Goal: Task Accomplishment & Management: Use online tool/utility

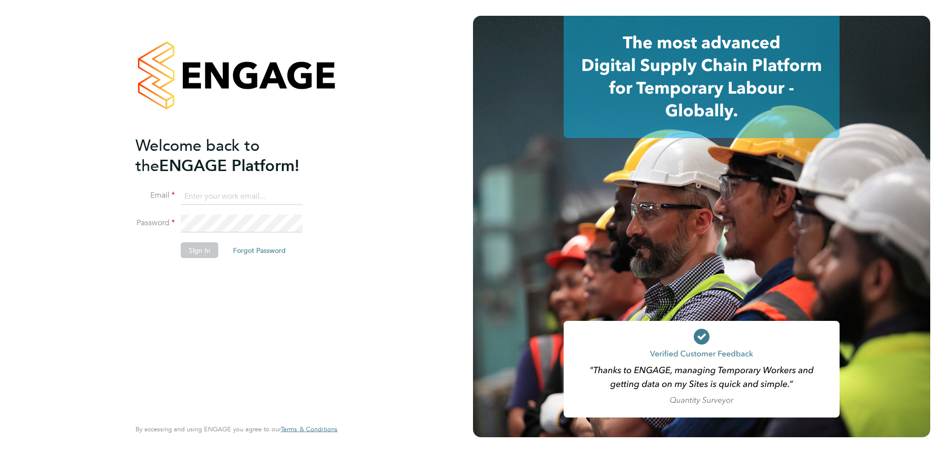
type input "d.murphy@oandb.co.uk"
click at [332, 299] on div "Welcome back to the ENGAGE Platform! Email d.murphy@oandb.co.uk Password Sign I…" at bounding box center [236, 224] width 202 height 417
click at [207, 252] on button "Sign In" at bounding box center [199, 250] width 37 height 16
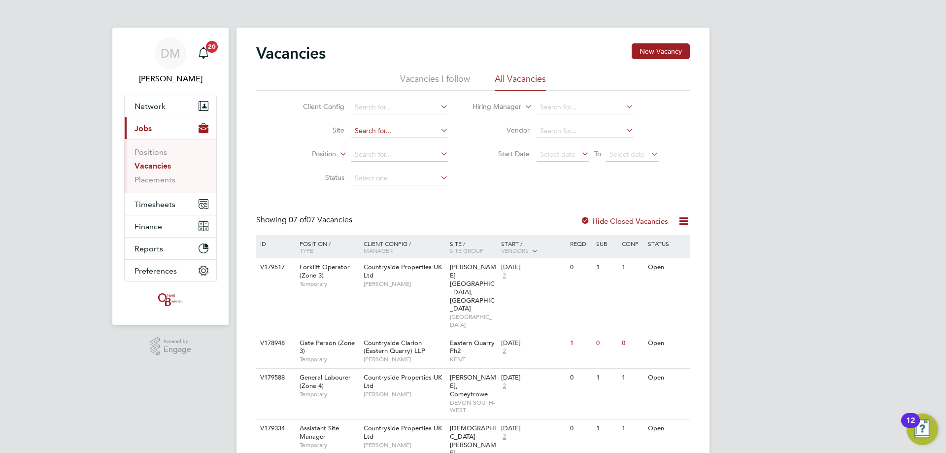
click at [385, 135] on input at bounding box center [399, 131] width 97 height 14
click at [173, 201] on span "Timesheets" at bounding box center [154, 203] width 41 height 9
click at [163, 205] on span "Timesheets" at bounding box center [154, 203] width 41 height 9
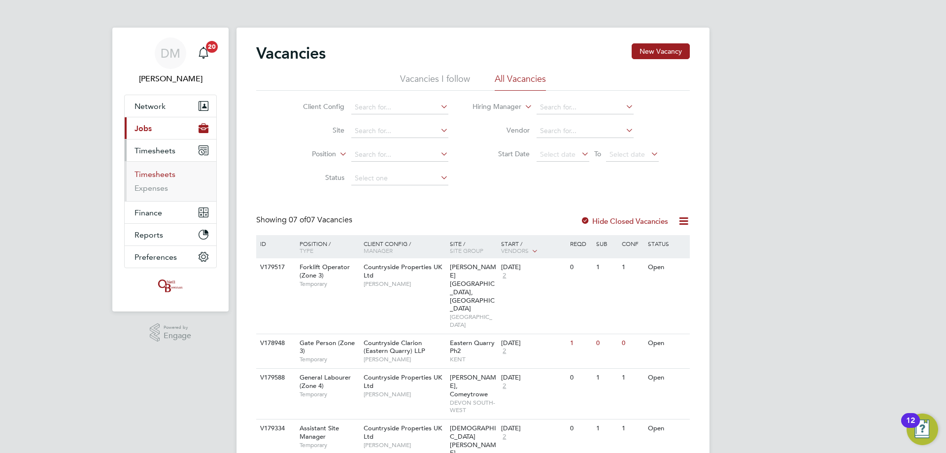
click at [162, 175] on link "Timesheets" at bounding box center [154, 173] width 41 height 9
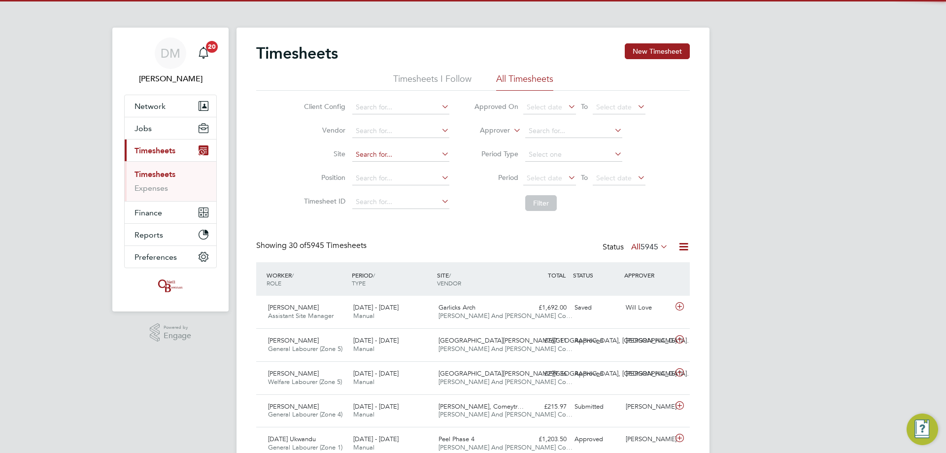
click at [370, 156] on input at bounding box center [400, 155] width 97 height 14
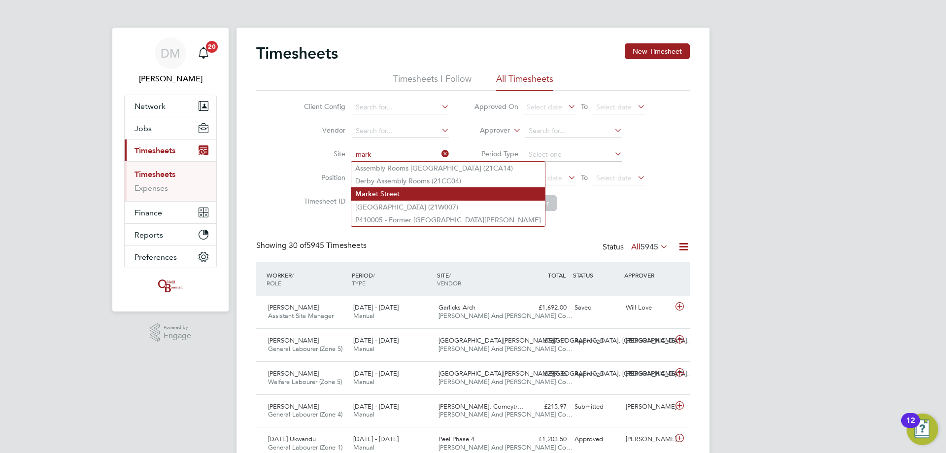
click at [377, 199] on li "Mark et Street" at bounding box center [448, 193] width 194 height 13
type input "Market Street"
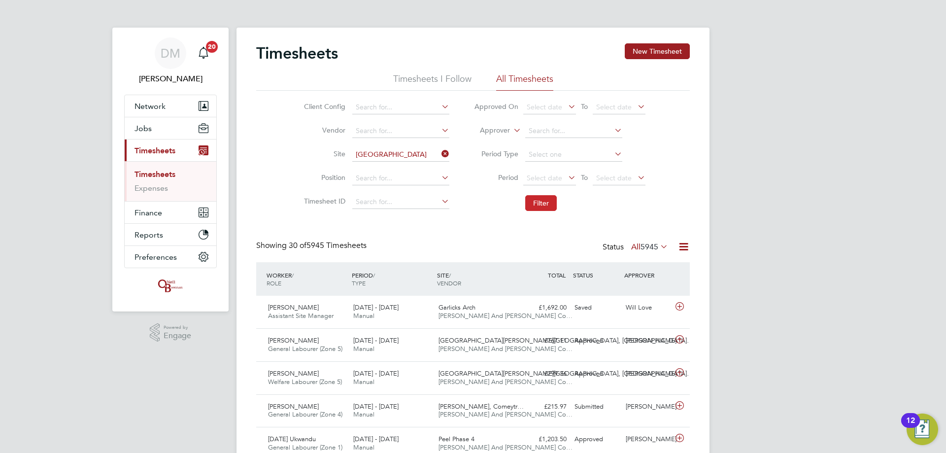
click at [547, 209] on button "Filter" at bounding box center [541, 203] width 32 height 16
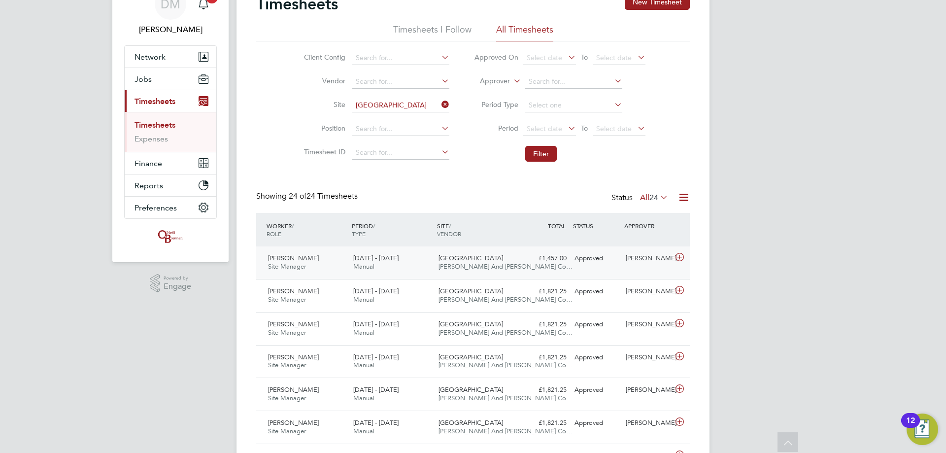
click at [404, 257] on div "25 - 31 Aug 2025 Manual" at bounding box center [391, 262] width 85 height 25
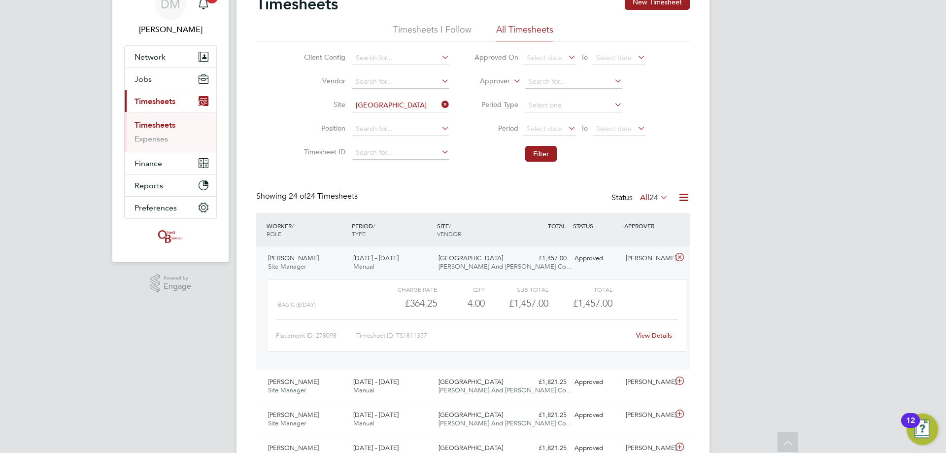
click at [663, 336] on link "View Details" at bounding box center [654, 335] width 36 height 8
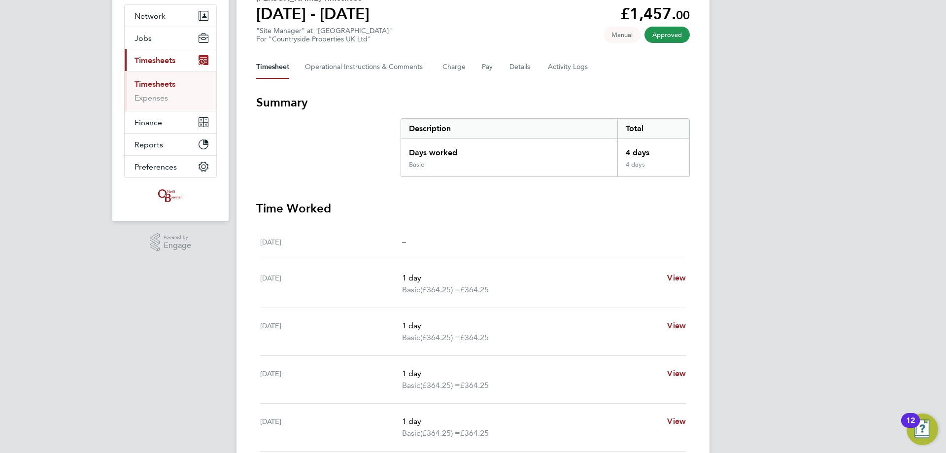
scroll to position [197, 0]
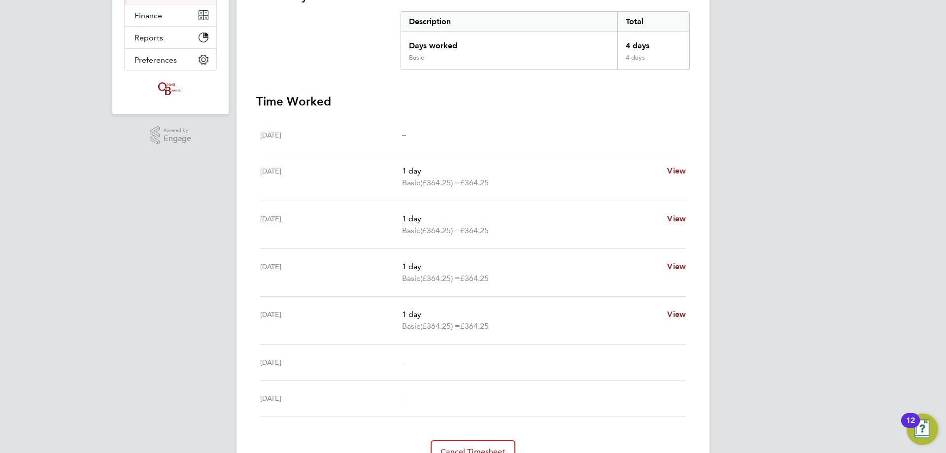
click at [27, 231] on div "DM Danielle Murphy Notifications 20 Applications: Network Team Members Business…" at bounding box center [473, 153] width 946 height 700
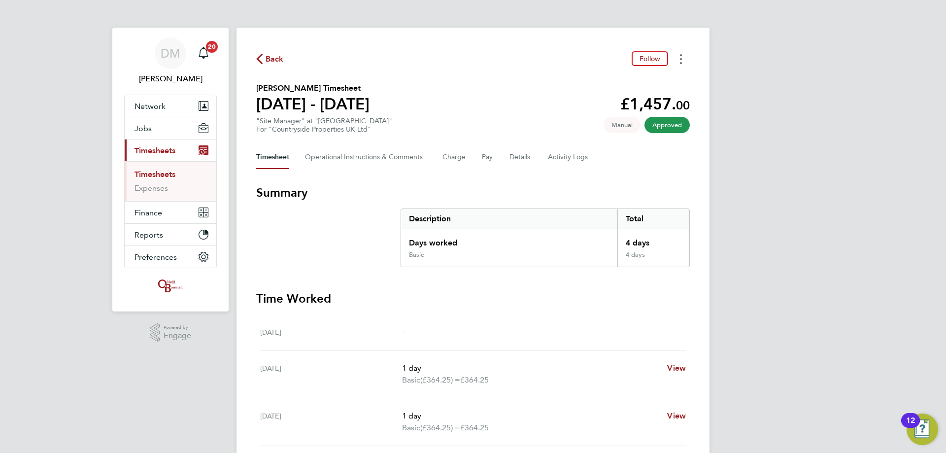
click at [676, 57] on button "Timesheets Menu" at bounding box center [681, 58] width 18 height 15
click at [665, 86] on link "Download timesheet" at bounding box center [630, 81] width 118 height 20
click at [272, 66] on div "Back Follow" at bounding box center [472, 58] width 433 height 15
click at [170, 180] on li "Timesheets" at bounding box center [171, 176] width 74 height 14
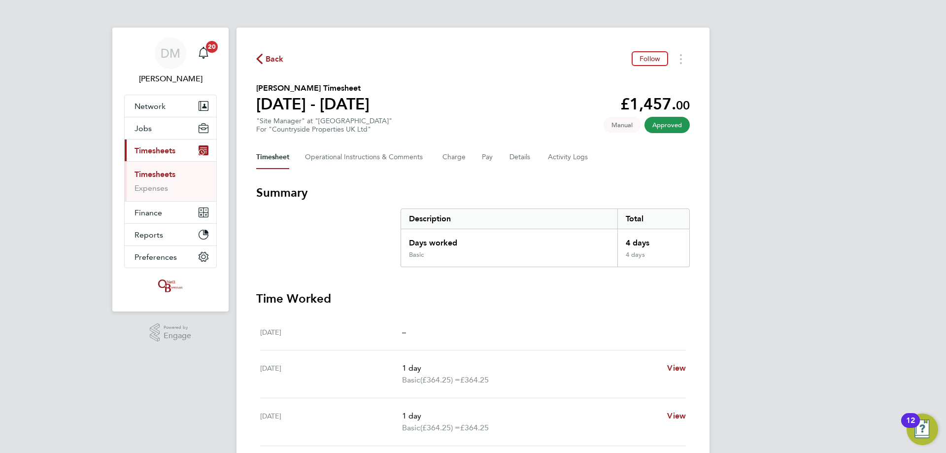
click at [169, 178] on link "Timesheets" at bounding box center [154, 173] width 41 height 9
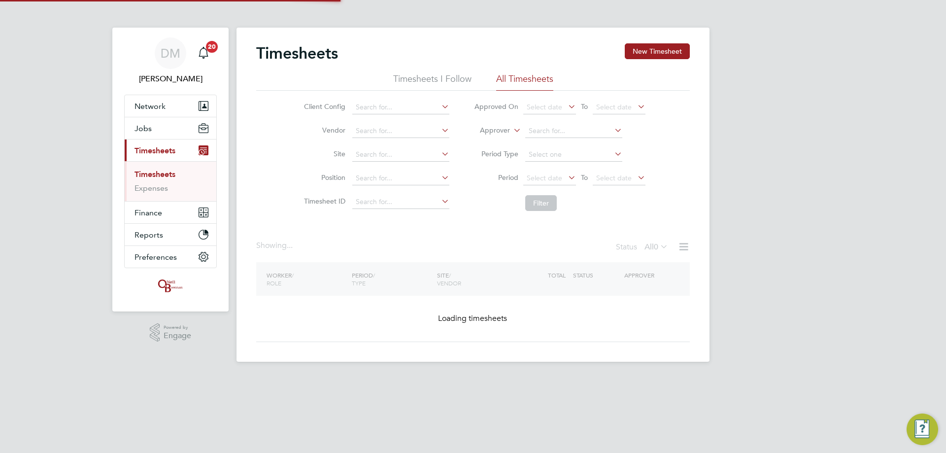
click at [169, 178] on link "Timesheets" at bounding box center [154, 173] width 41 height 9
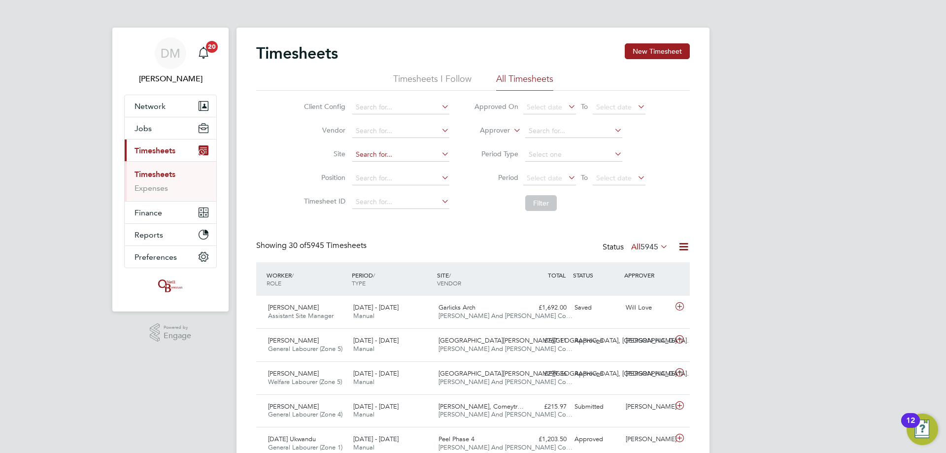
click at [364, 155] on input at bounding box center [400, 155] width 97 height 14
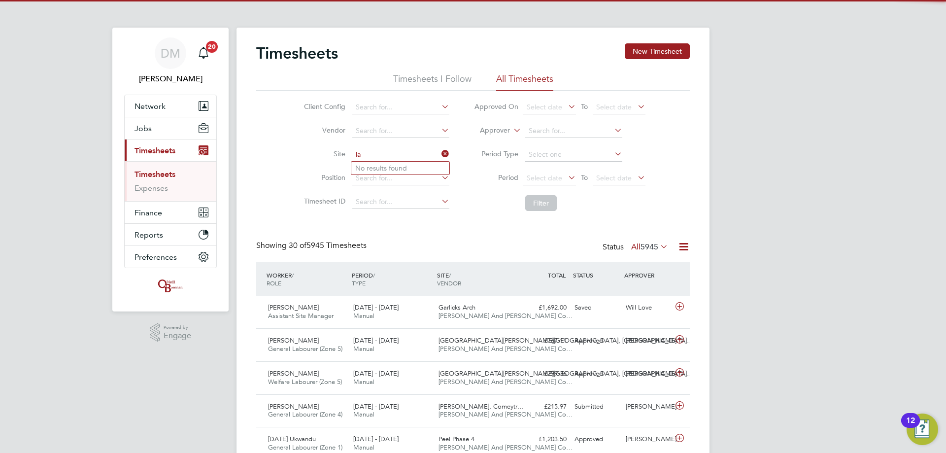
type input "l"
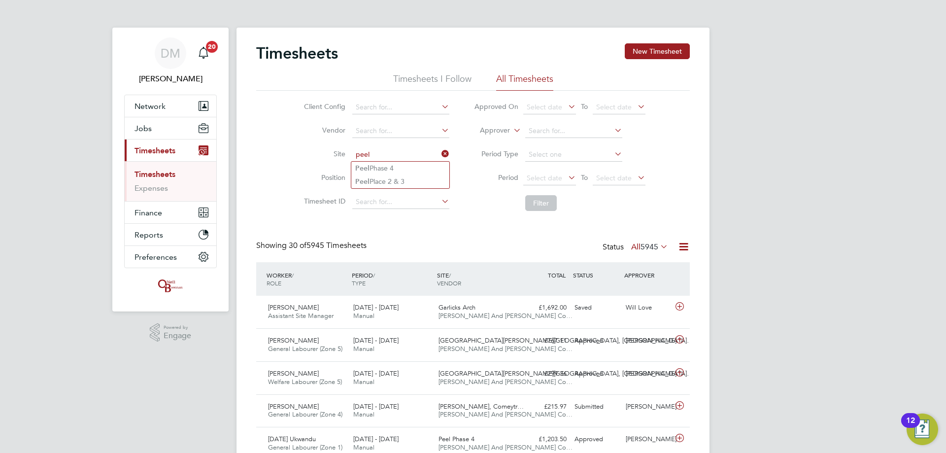
type input "peel"
click at [378, 151] on input at bounding box center [400, 155] width 97 height 14
click at [390, 169] on li "Peel Phase 4" at bounding box center [400, 168] width 98 height 13
type input "Peel Phase 4"
click at [528, 201] on button "Filter" at bounding box center [541, 203] width 32 height 16
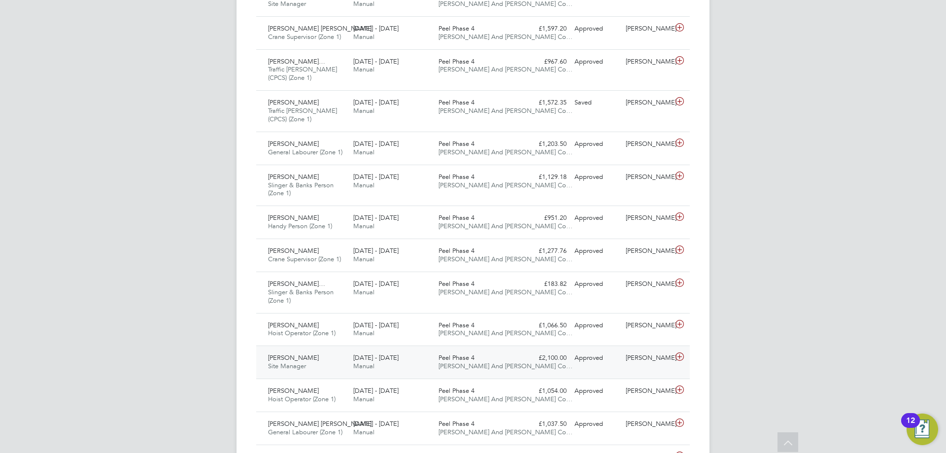
click at [390, 371] on div "25 - 31 Aug 2025 Manual" at bounding box center [391, 362] width 85 height 25
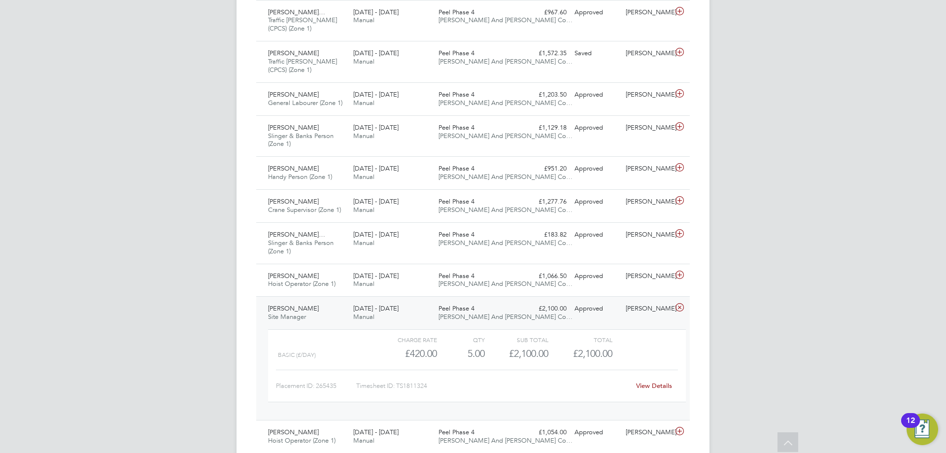
click at [645, 389] on link "View Details" at bounding box center [654, 385] width 36 height 8
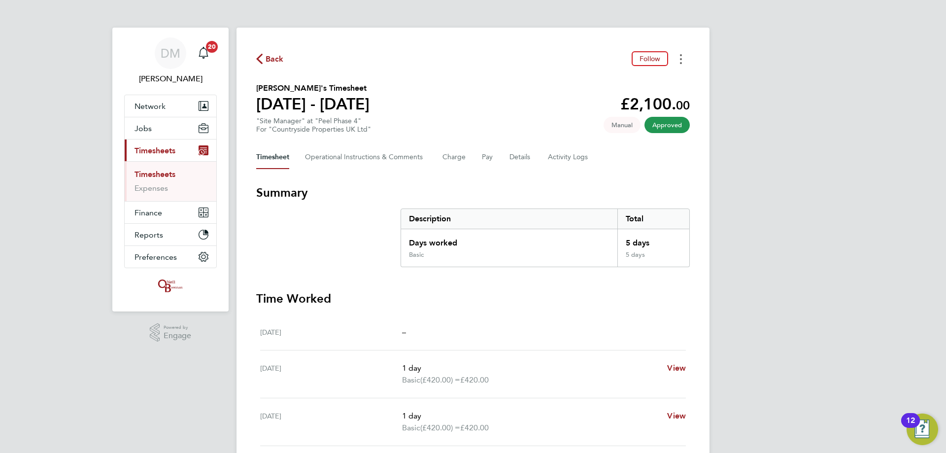
click at [679, 62] on button "Timesheets Menu" at bounding box center [681, 58] width 18 height 15
click at [641, 85] on link "Download timesheet" at bounding box center [630, 81] width 118 height 20
click at [263, 65] on button "Back" at bounding box center [270, 59] width 28 height 12
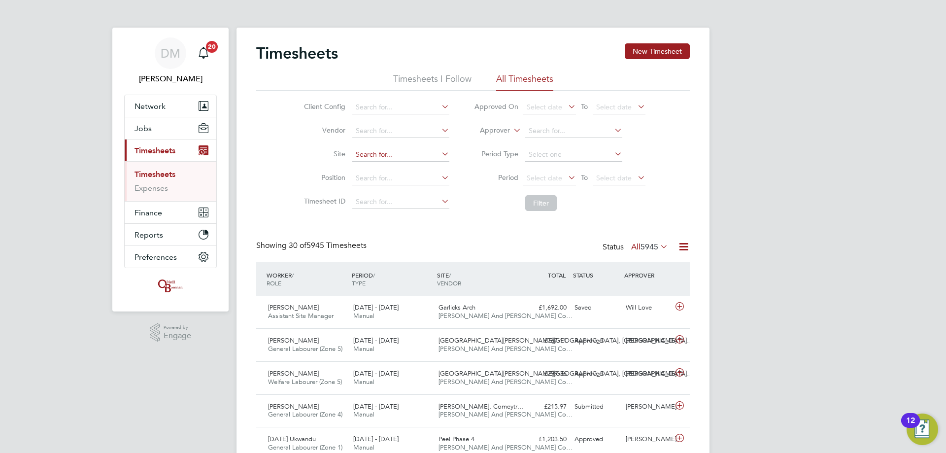
click at [357, 155] on input at bounding box center [400, 155] width 97 height 14
click at [361, 163] on li "Peel Phase 4" at bounding box center [400, 168] width 98 height 13
type input "Peel Phase 4"
click at [530, 205] on button "Filter" at bounding box center [541, 203] width 32 height 16
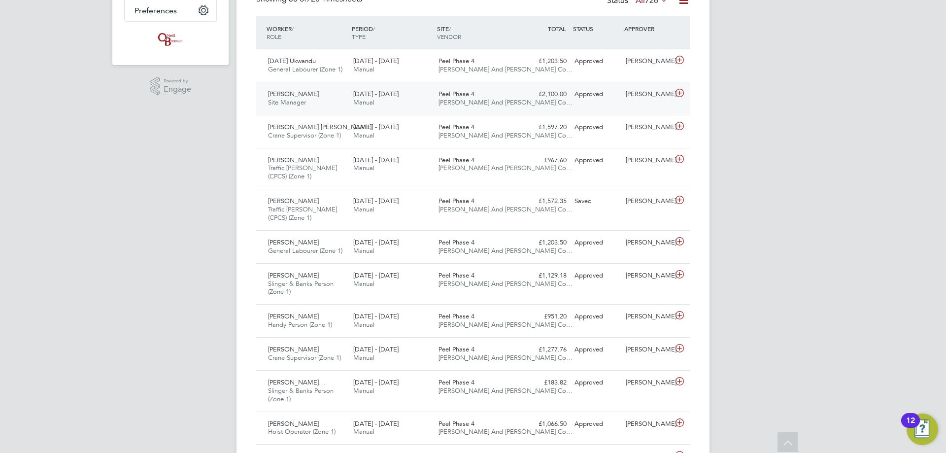
click at [426, 86] on div "25 - 31 Aug 2025 Manual" at bounding box center [391, 98] width 85 height 25
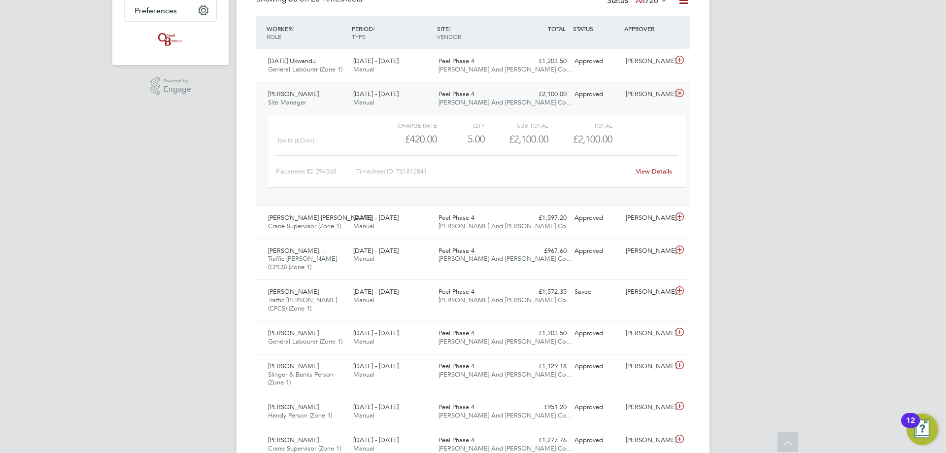
click at [643, 172] on link "View Details" at bounding box center [654, 171] width 36 height 8
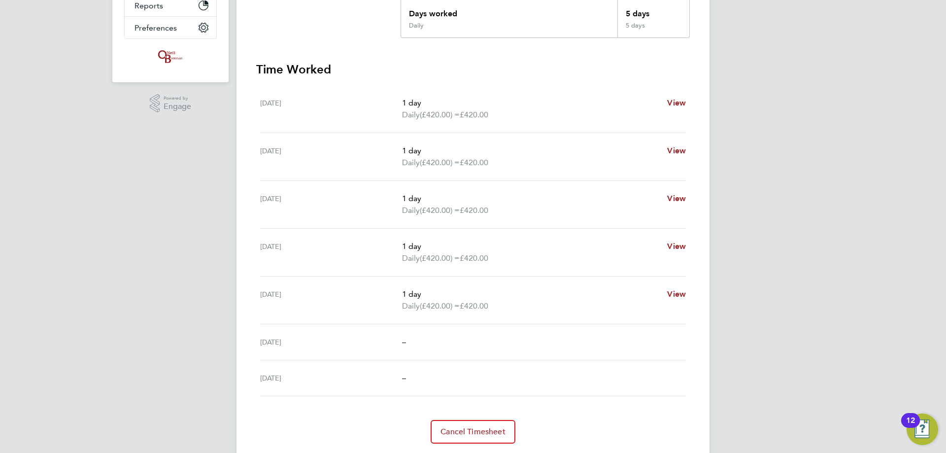
scroll to position [246, 0]
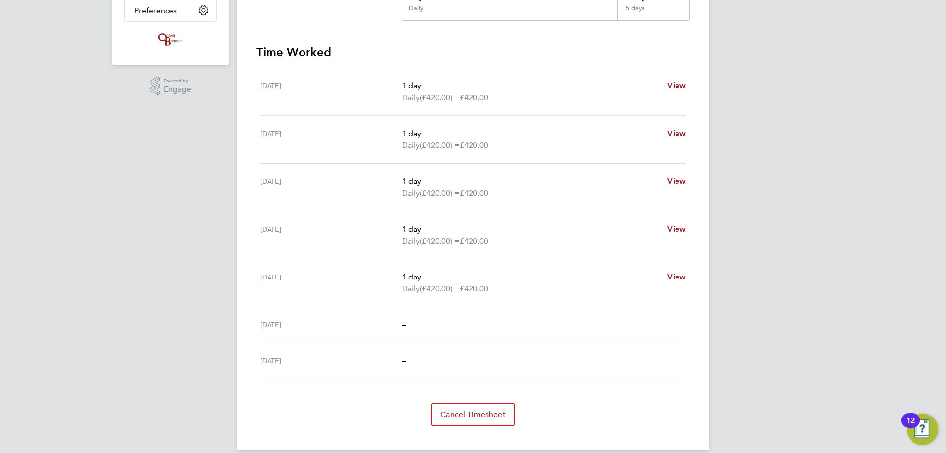
click at [906, 217] on div "DM [PERSON_NAME] Notifications 20 Applications: Network Team Members Businesses…" at bounding box center [473, 110] width 946 height 712
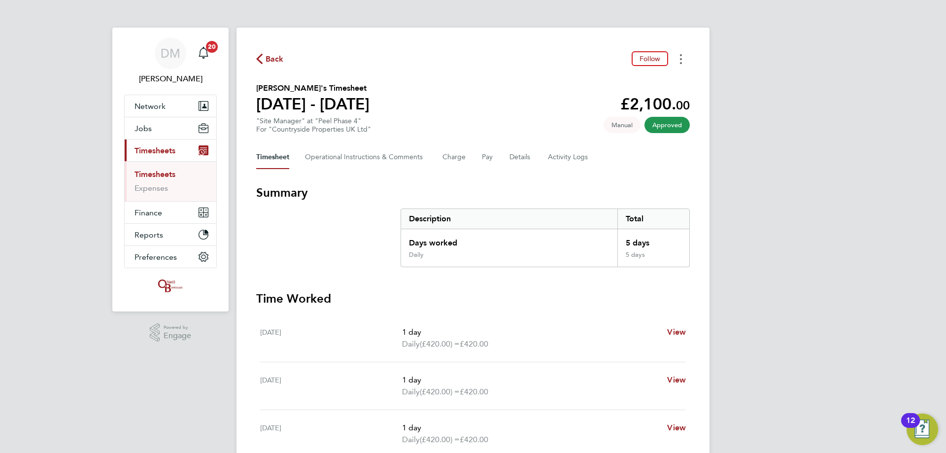
click at [683, 63] on button "Timesheets Menu" at bounding box center [681, 58] width 18 height 15
click at [631, 81] on link "Download timesheet" at bounding box center [630, 81] width 118 height 20
